Goal: Navigation & Orientation: Find specific page/section

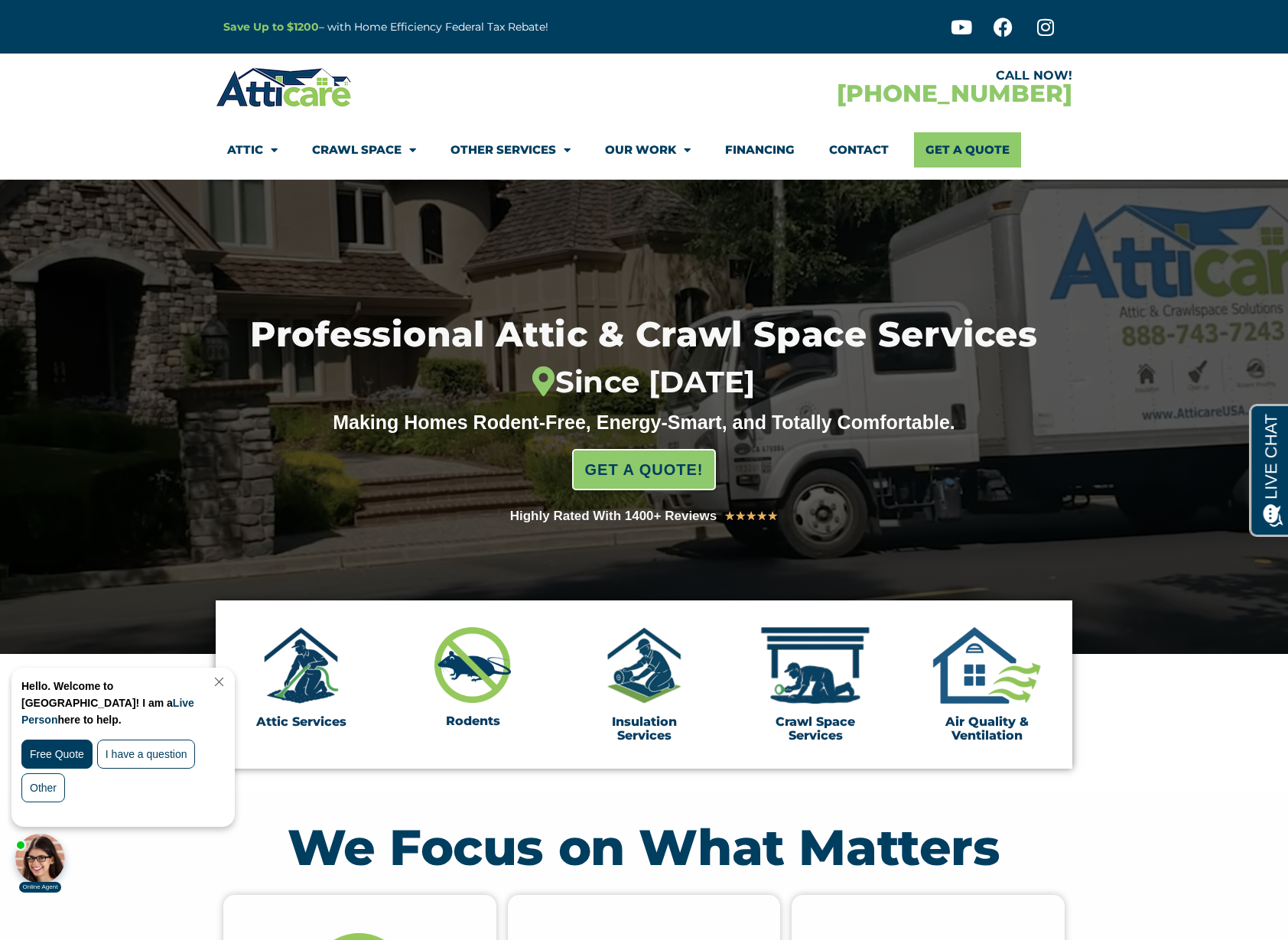
click at [228, 683] on link "Close Chat" at bounding box center [218, 681] width 21 height 12
click at [228, 684] on link "Close Chat" at bounding box center [218, 681] width 21 height 12
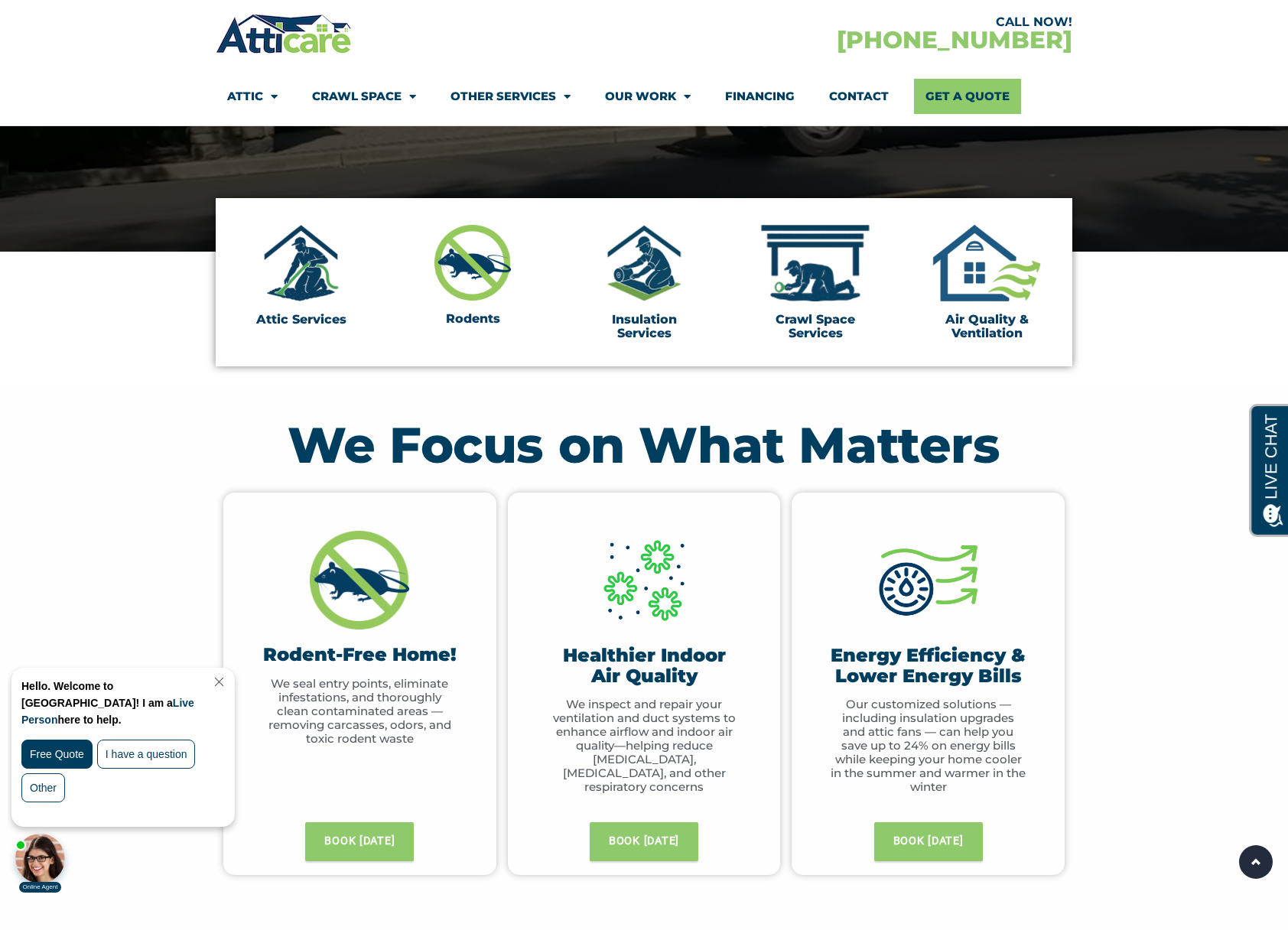
scroll to position [429, 0]
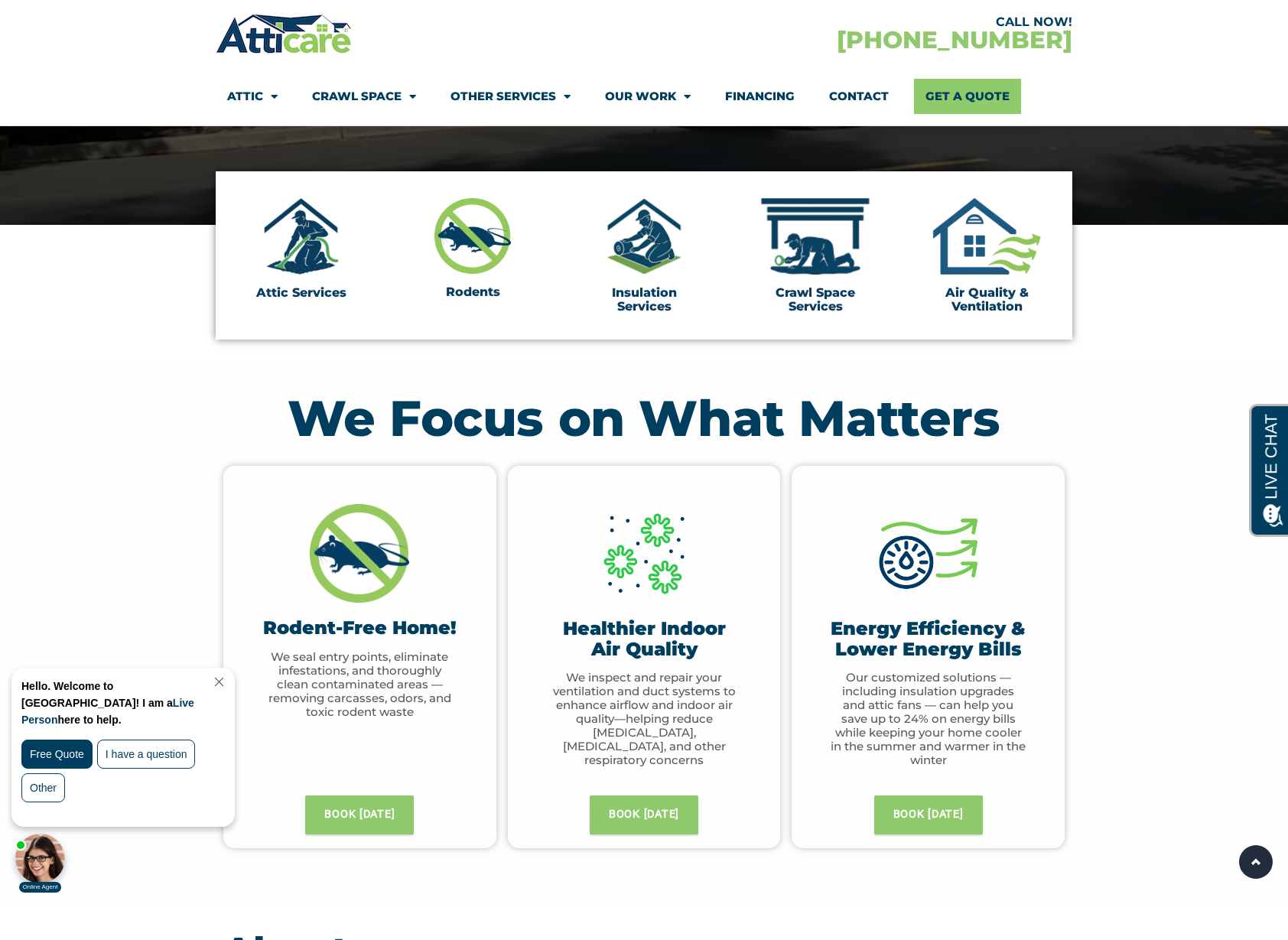
click at [228, 685] on link "Close Chat" at bounding box center [218, 681] width 21 height 12
click at [228, 677] on link "Close Chat" at bounding box center [218, 681] width 21 height 12
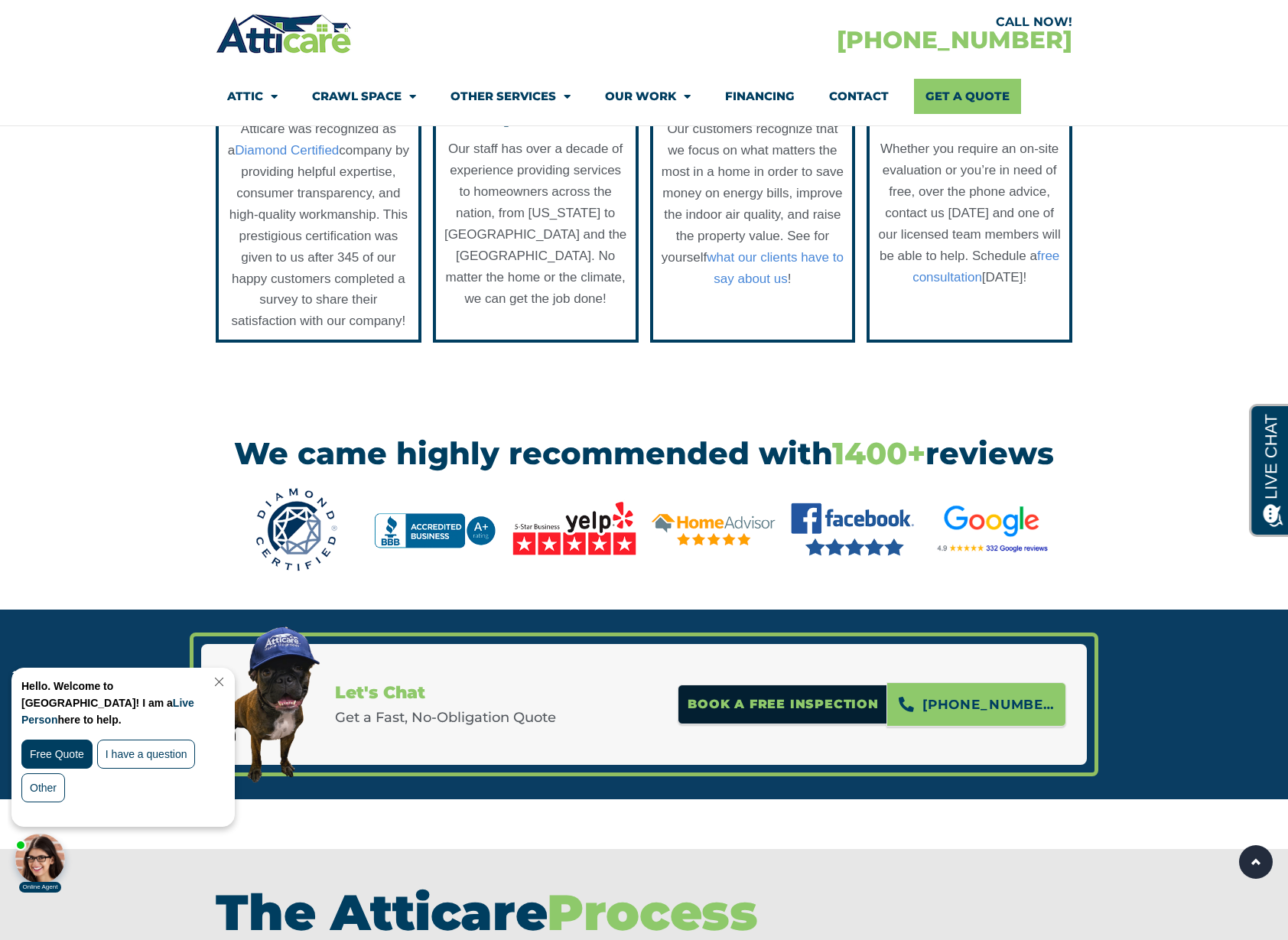
scroll to position [0, 0]
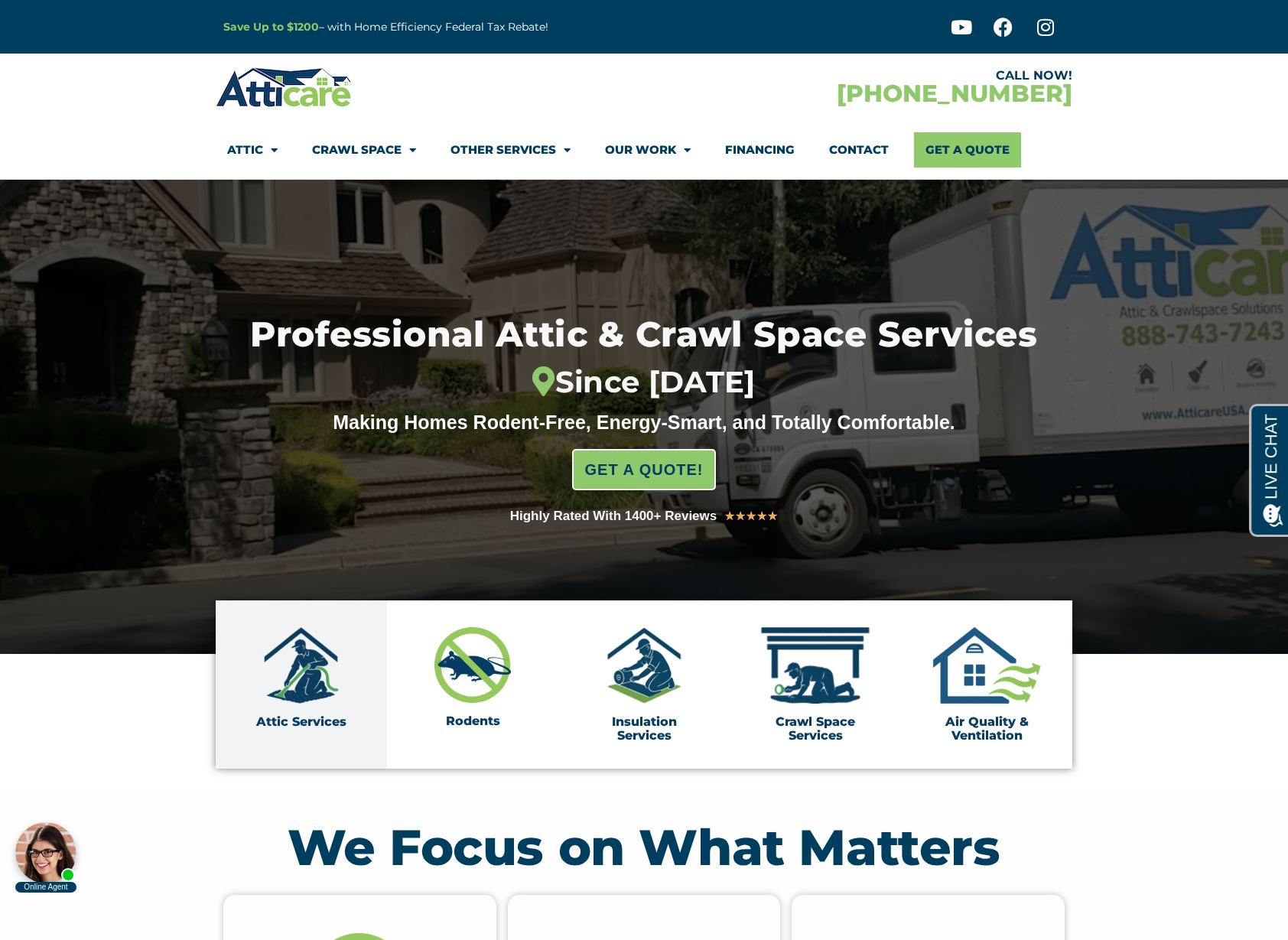
click at [311, 674] on img at bounding box center [301, 665] width 76 height 76
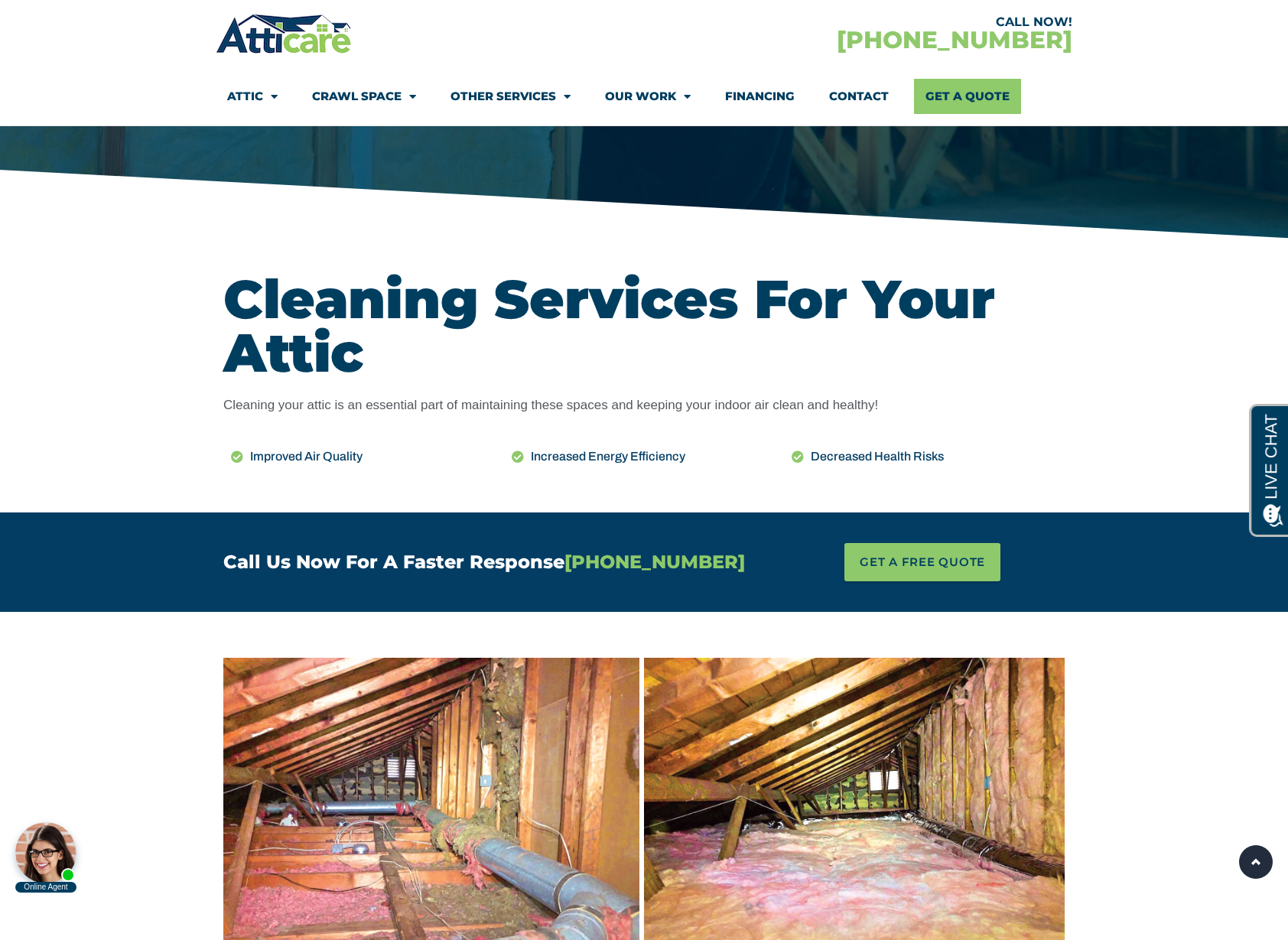
scroll to position [510, 0]
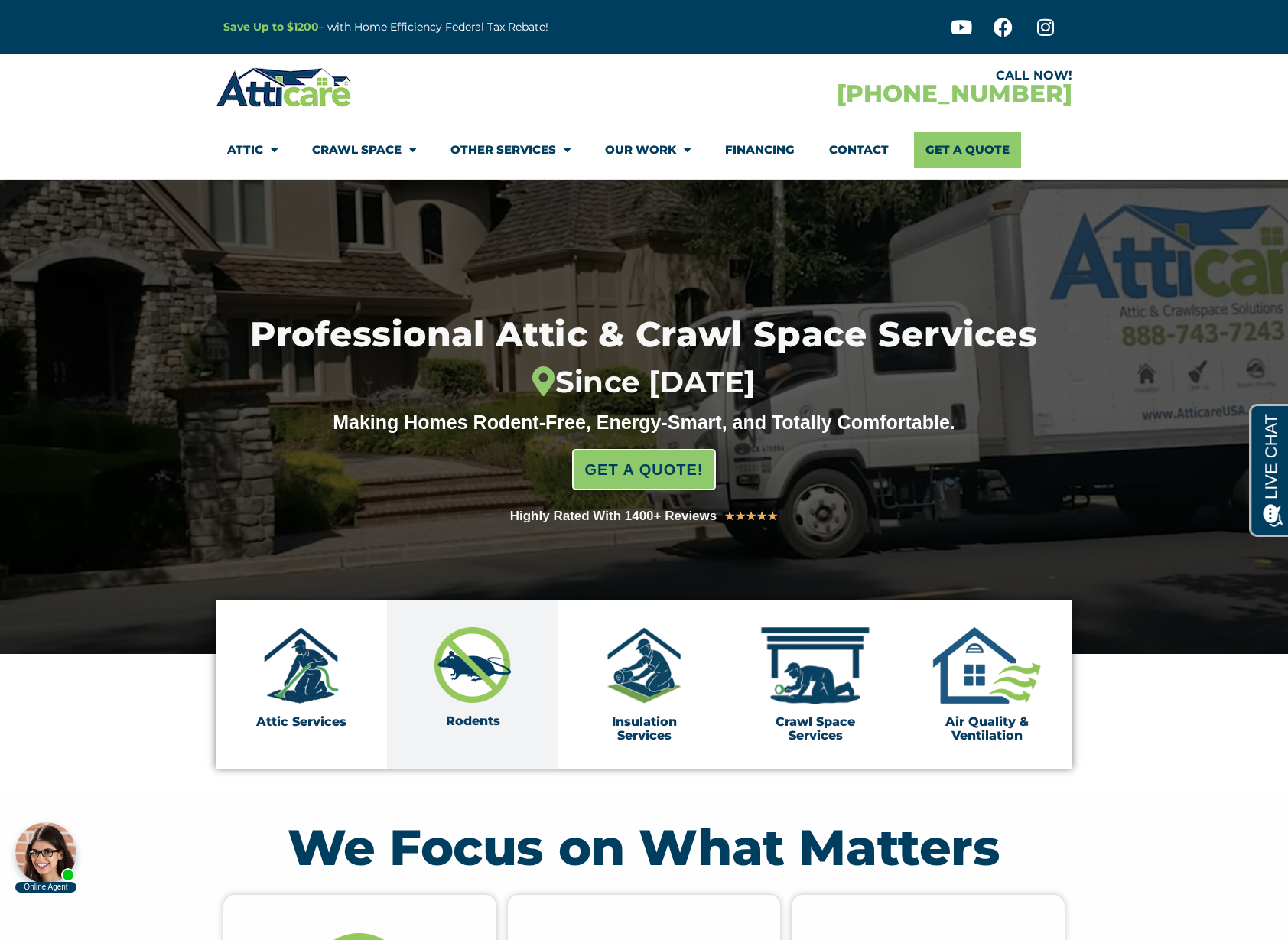
click at [485, 662] on img at bounding box center [472, 665] width 76 height 76
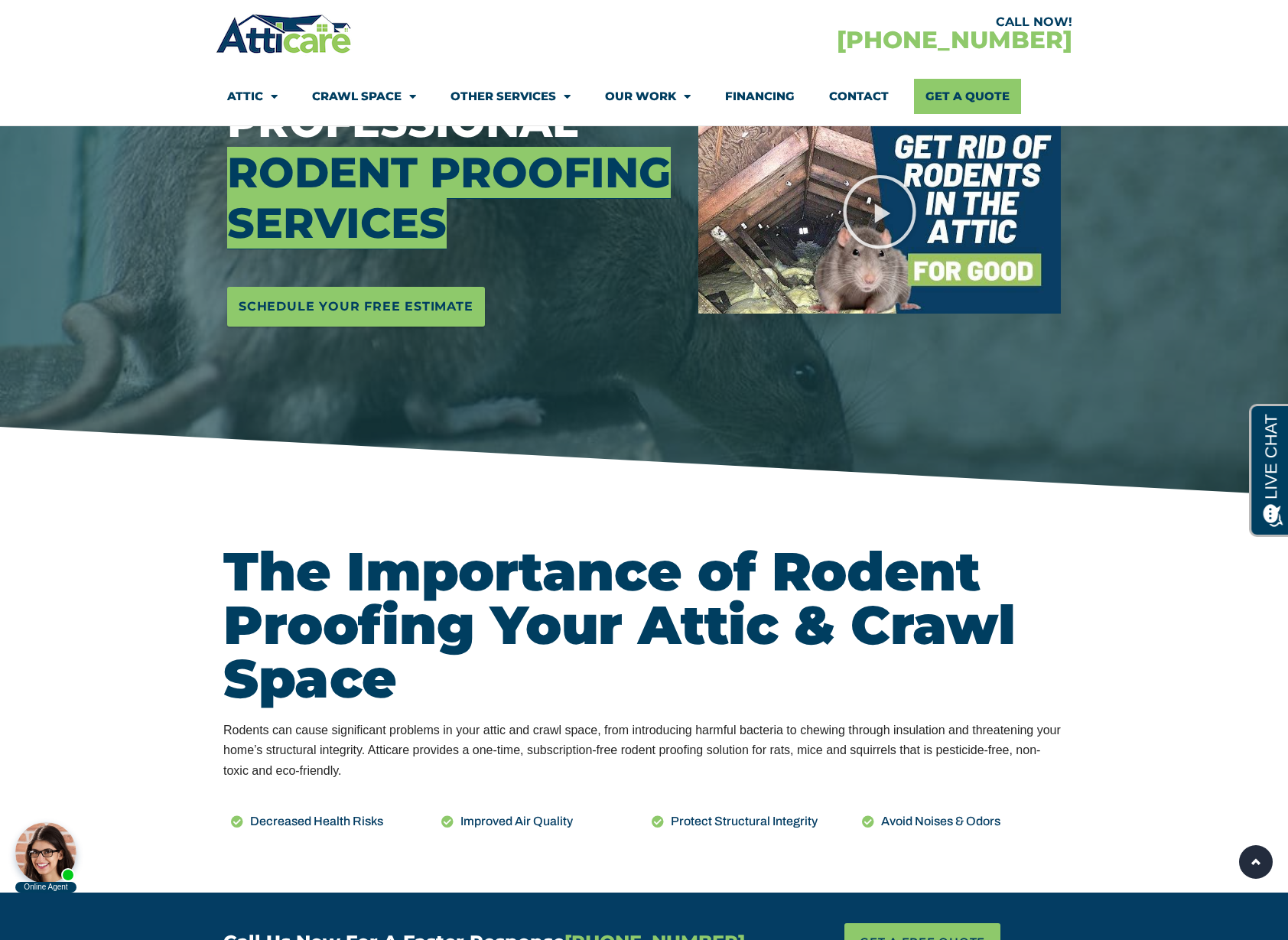
scroll to position [249, 0]
